Goal: Information Seeking & Learning: Learn about a topic

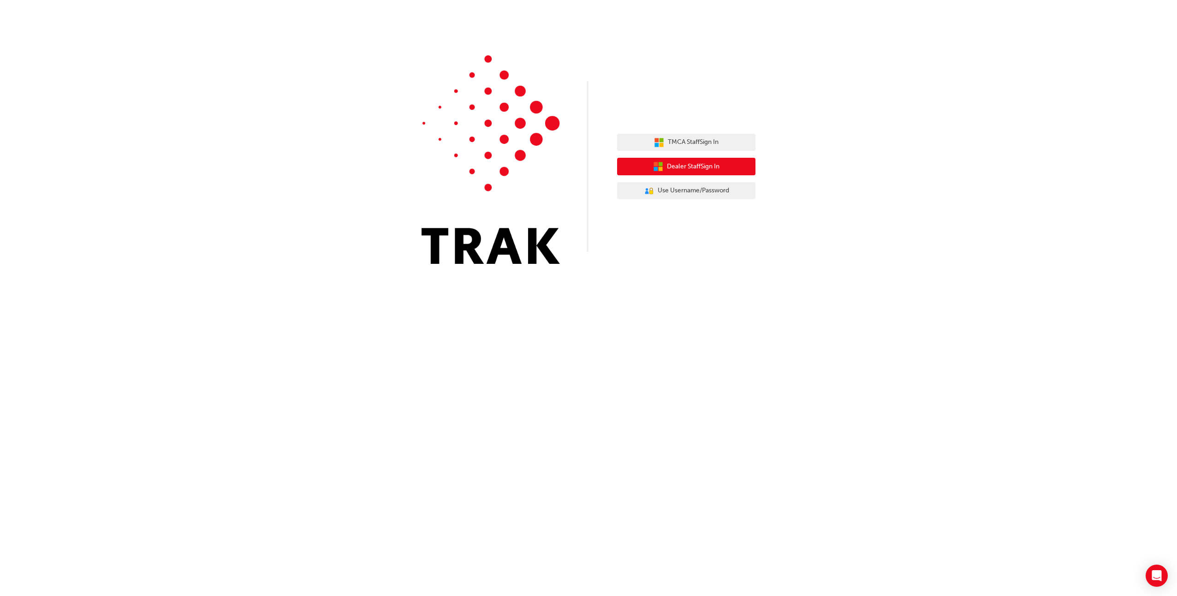
click at [707, 169] on span "Dealer Staff Sign In" at bounding box center [693, 166] width 53 height 11
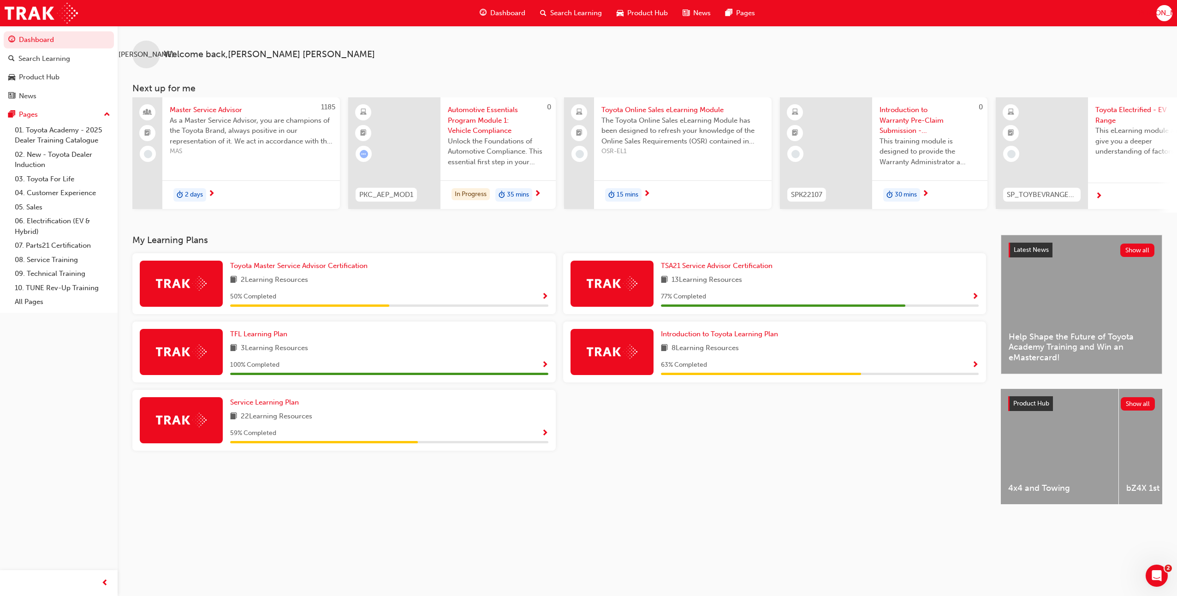
click at [576, 14] on span "Search Learning" at bounding box center [576, 13] width 52 height 11
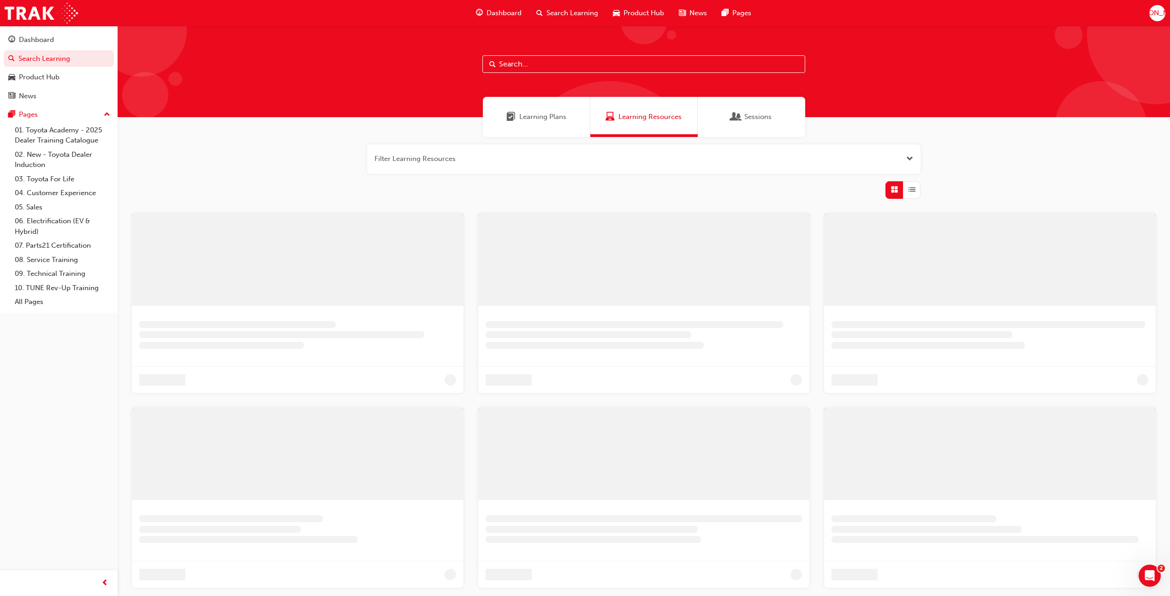
click at [555, 65] on input "text" at bounding box center [643, 64] width 323 height 18
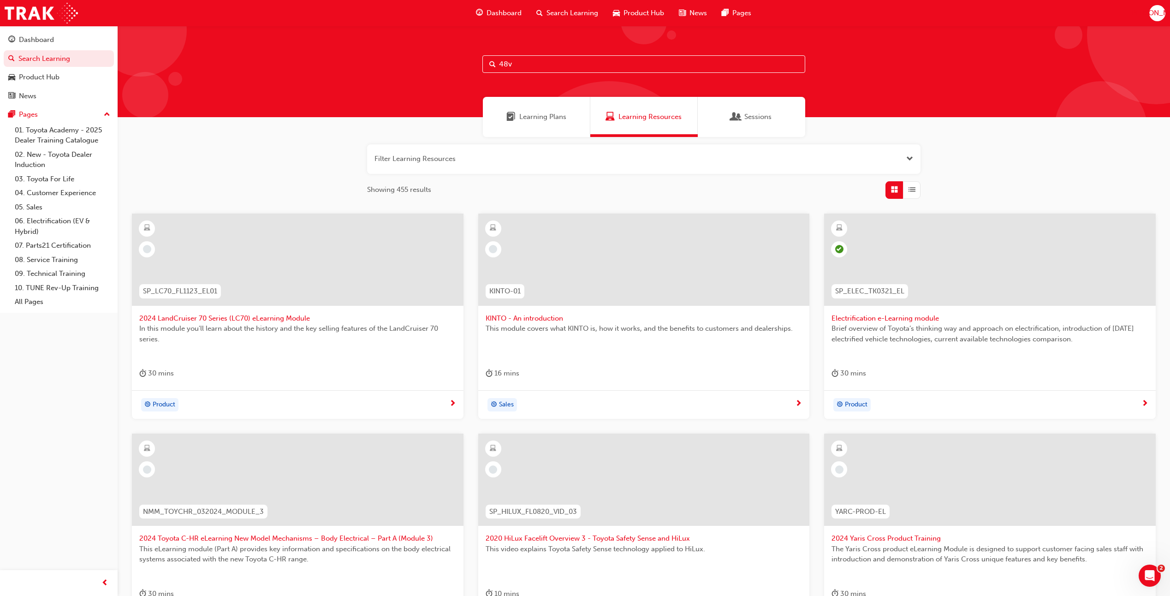
type input "48v"
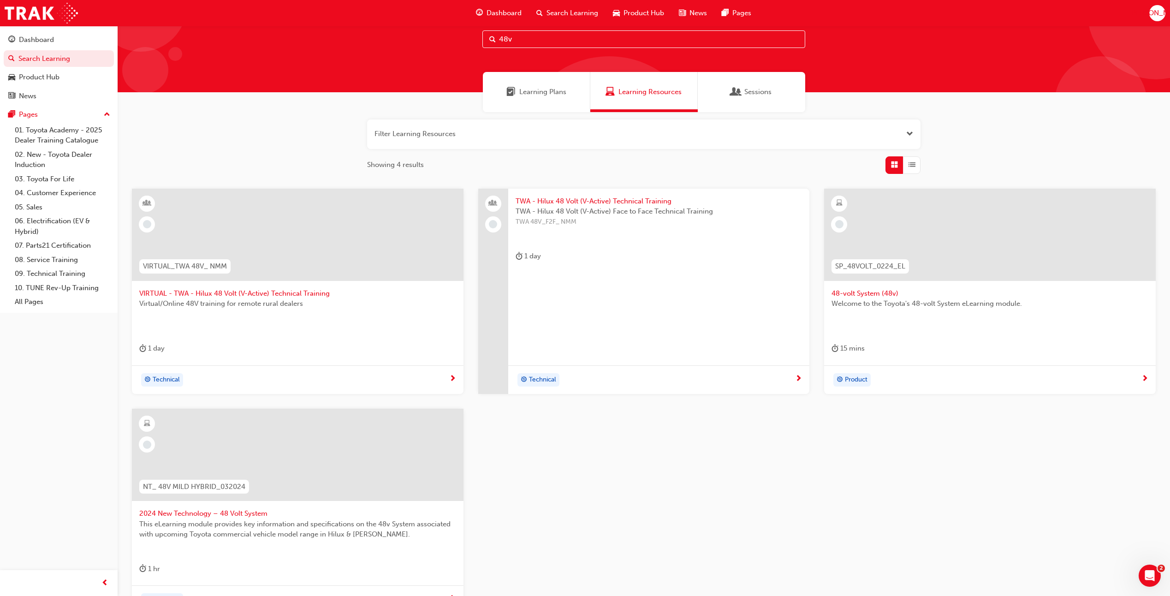
scroll to position [46, 0]
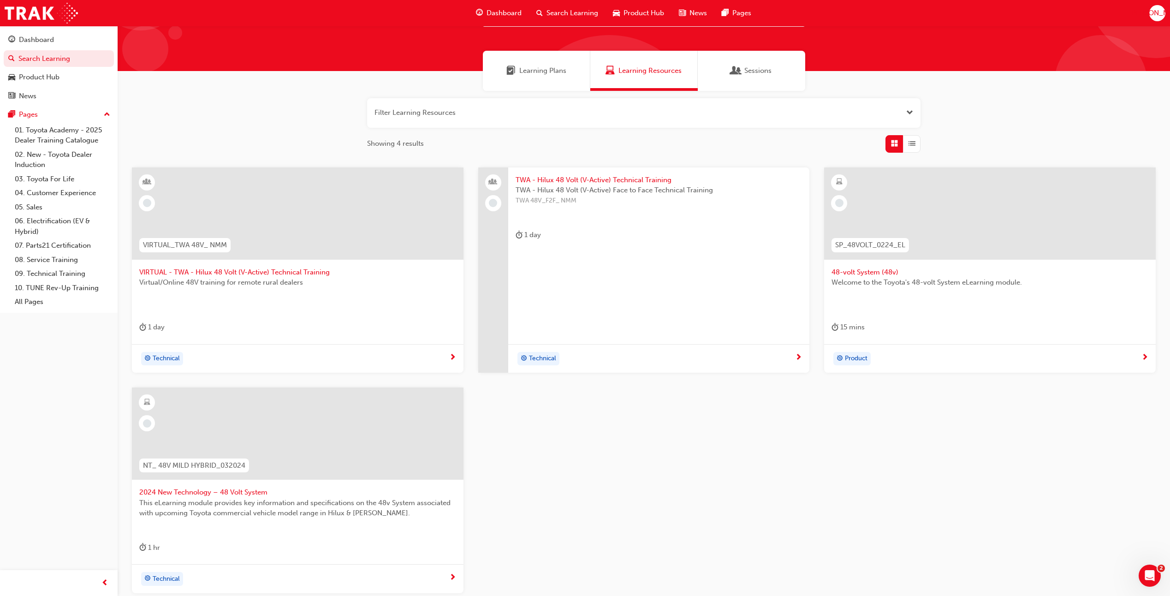
click at [243, 492] on span "2024 New Technology – 48 Volt System" at bounding box center [297, 492] width 317 height 11
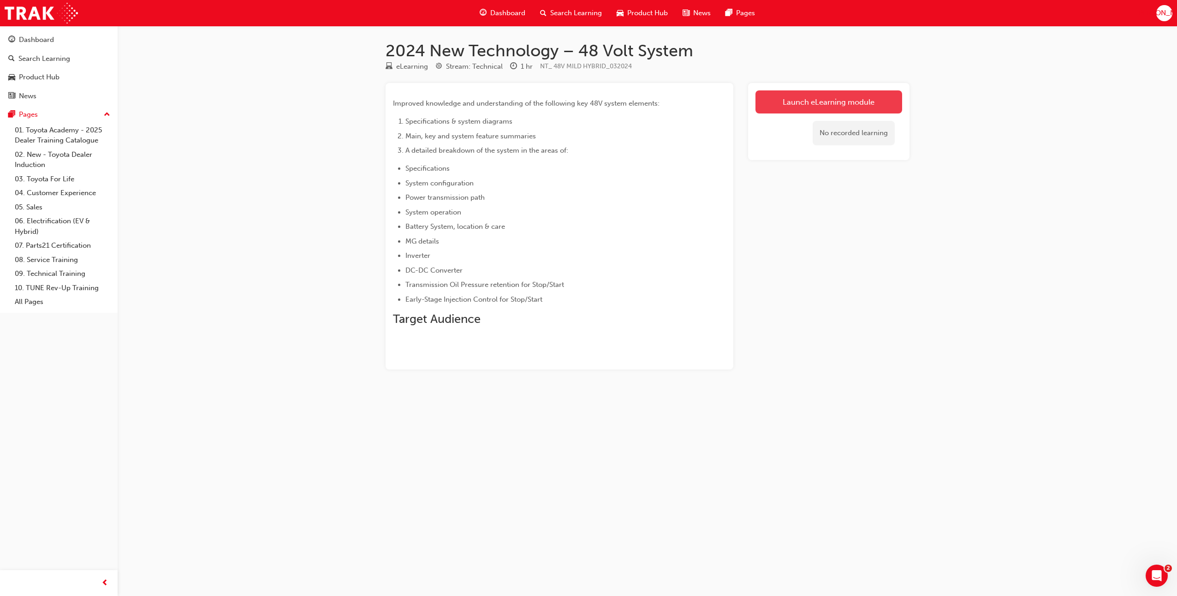
click at [774, 110] on link "Launch eLearning module" at bounding box center [828, 101] width 147 height 23
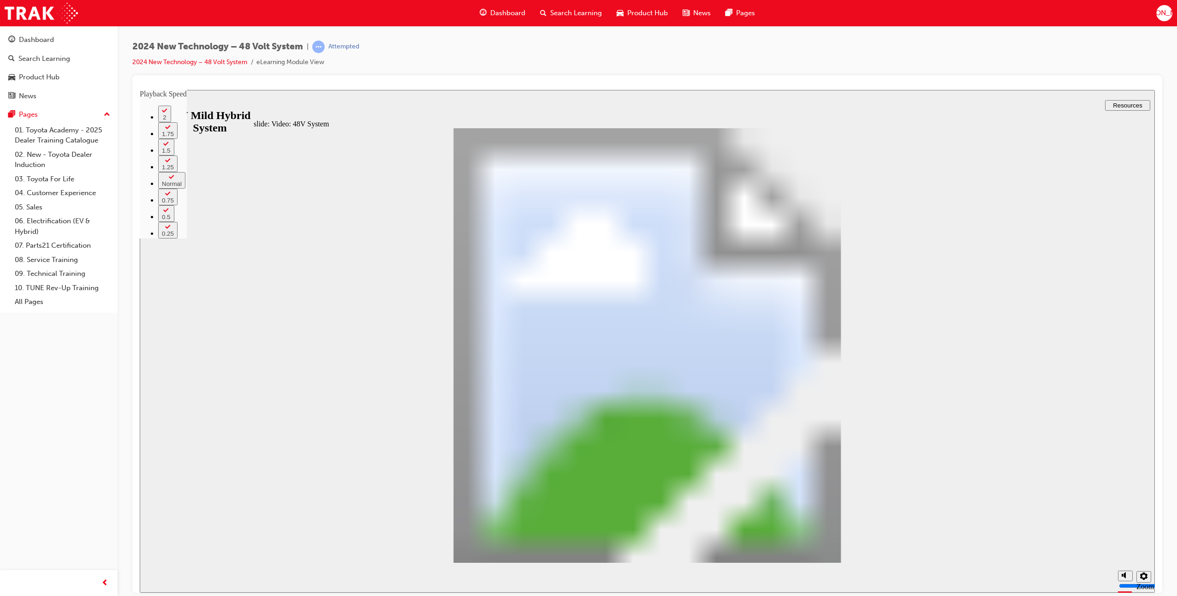
drag, startPoint x: 336, startPoint y: 483, endPoint x: 232, endPoint y: 484, distance: 103.7
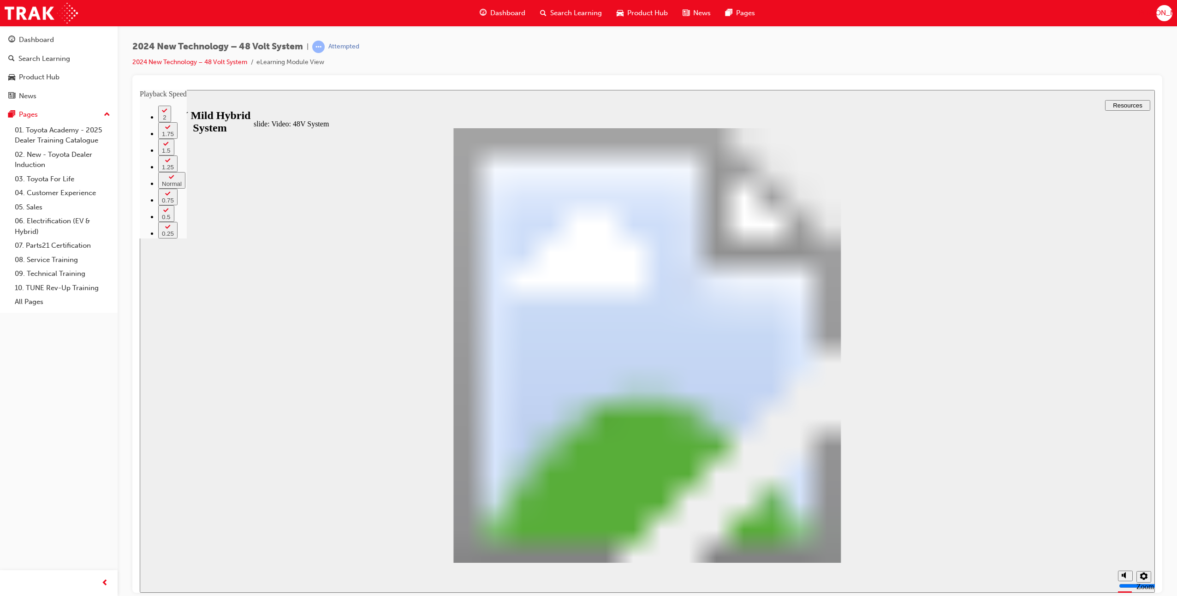
click at [232, 484] on div "slide: Video: 48V System playback speed 2 1.75 1.5 1.25 Normal 0.75 0.5 0.25 In…" at bounding box center [647, 340] width 1015 height 503
type input "9"
type input "0"
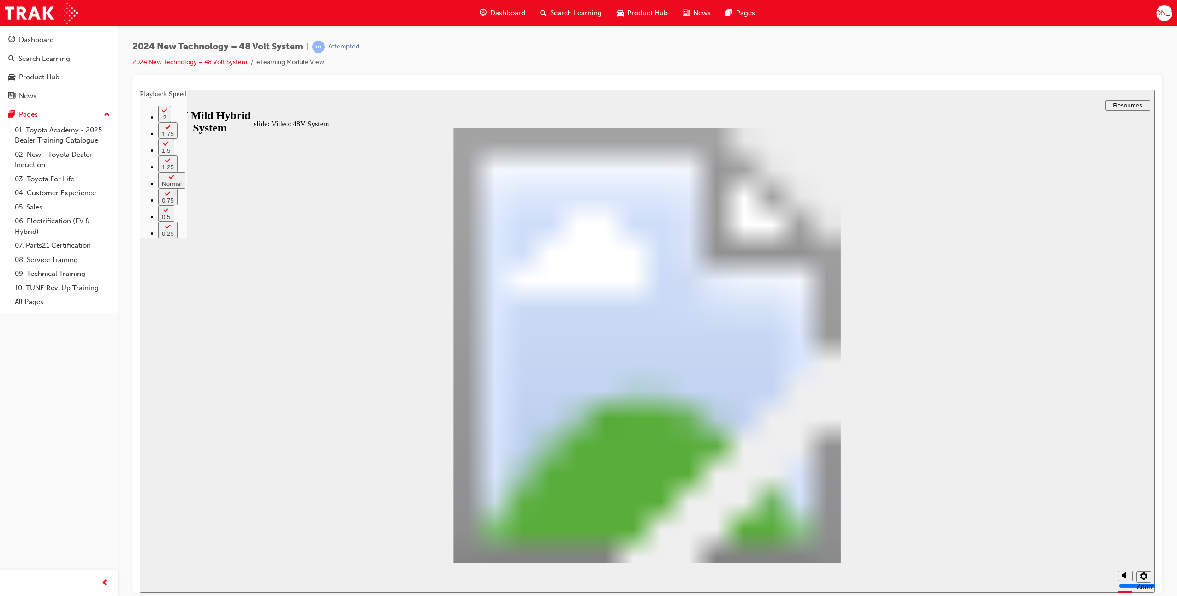
type input "9"
type input "0"
type input "9"
type input "8"
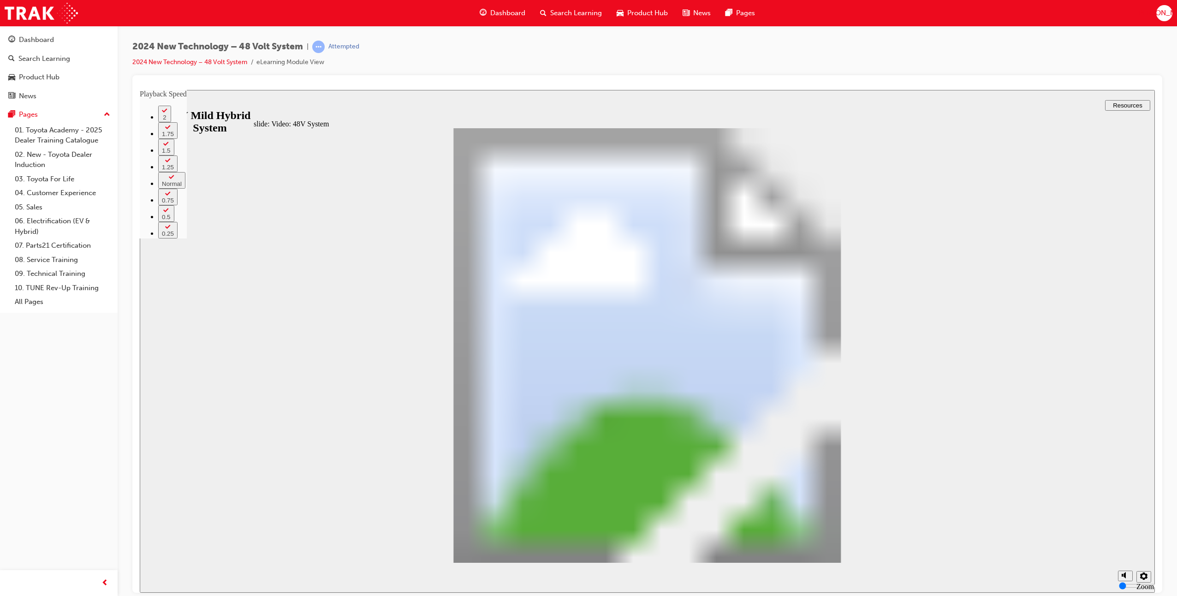
type input "9"
type input "8"
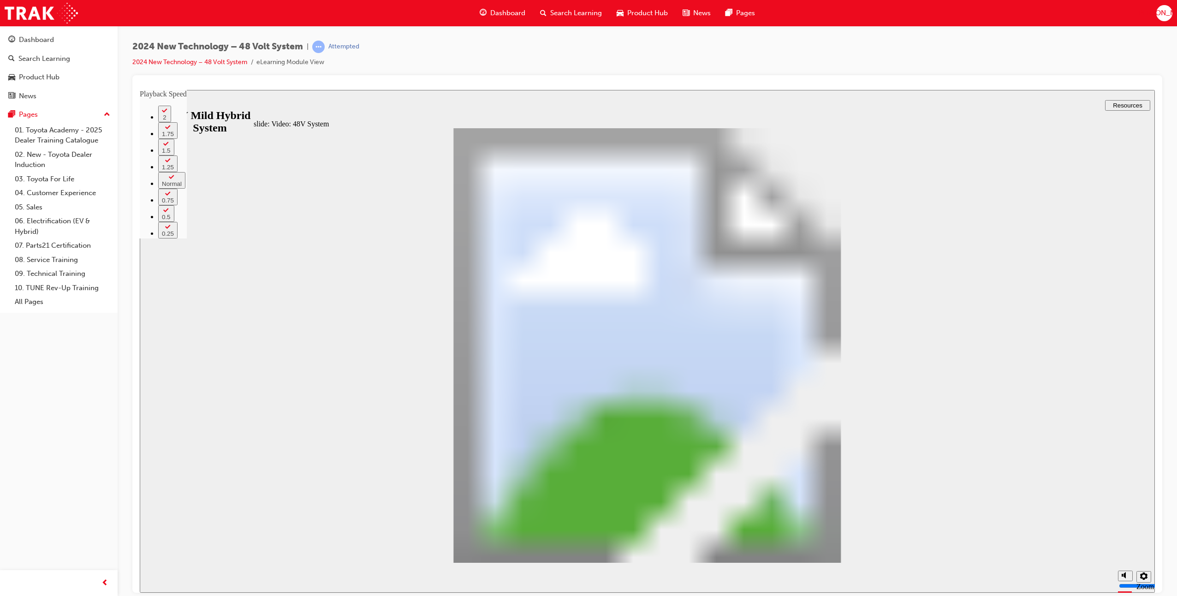
type input "82"
